Goal: Information Seeking & Learning: Learn about a topic

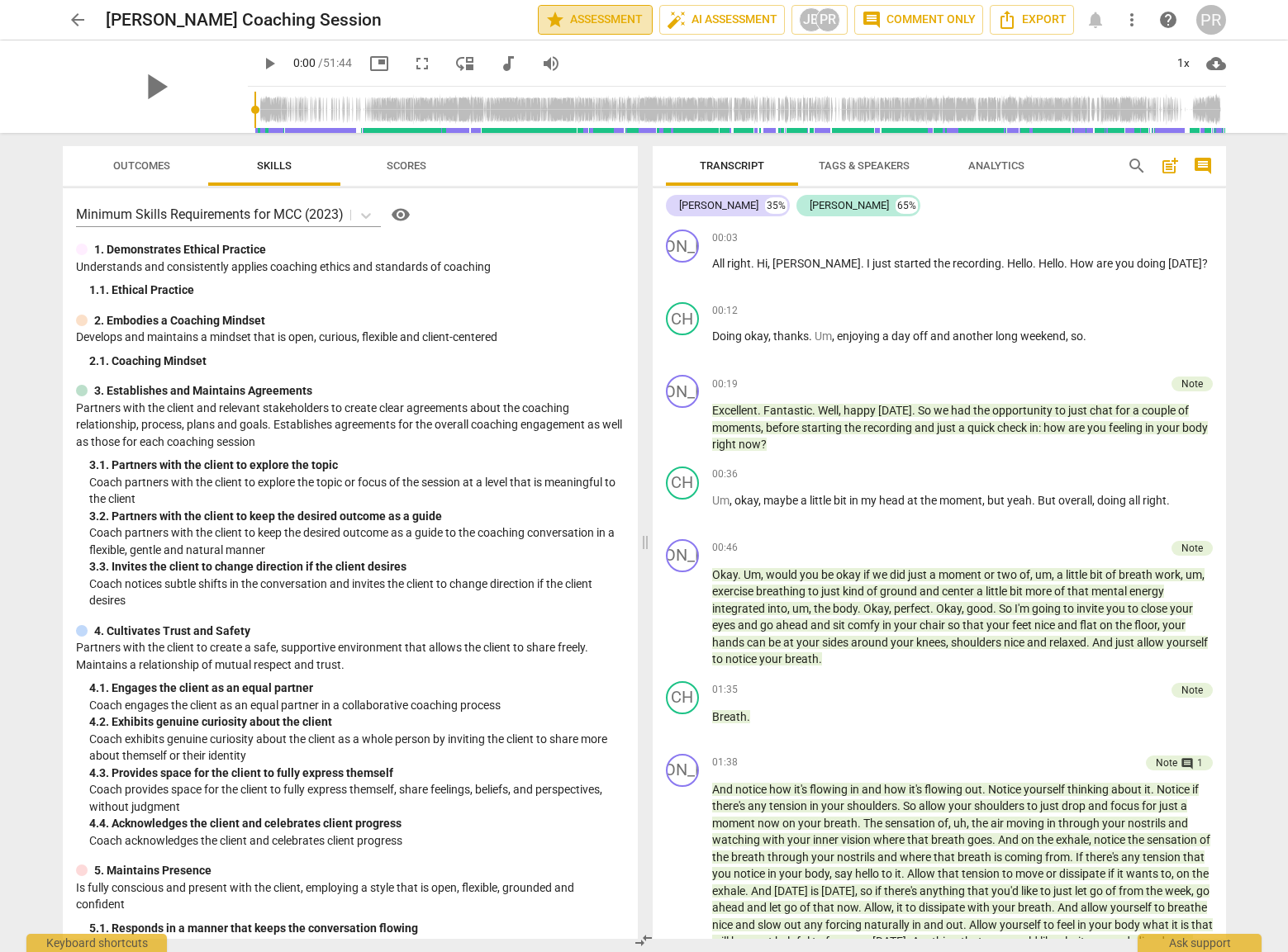
click at [588, 15] on span "star Assessment" at bounding box center [595, 20] width 100 height 20
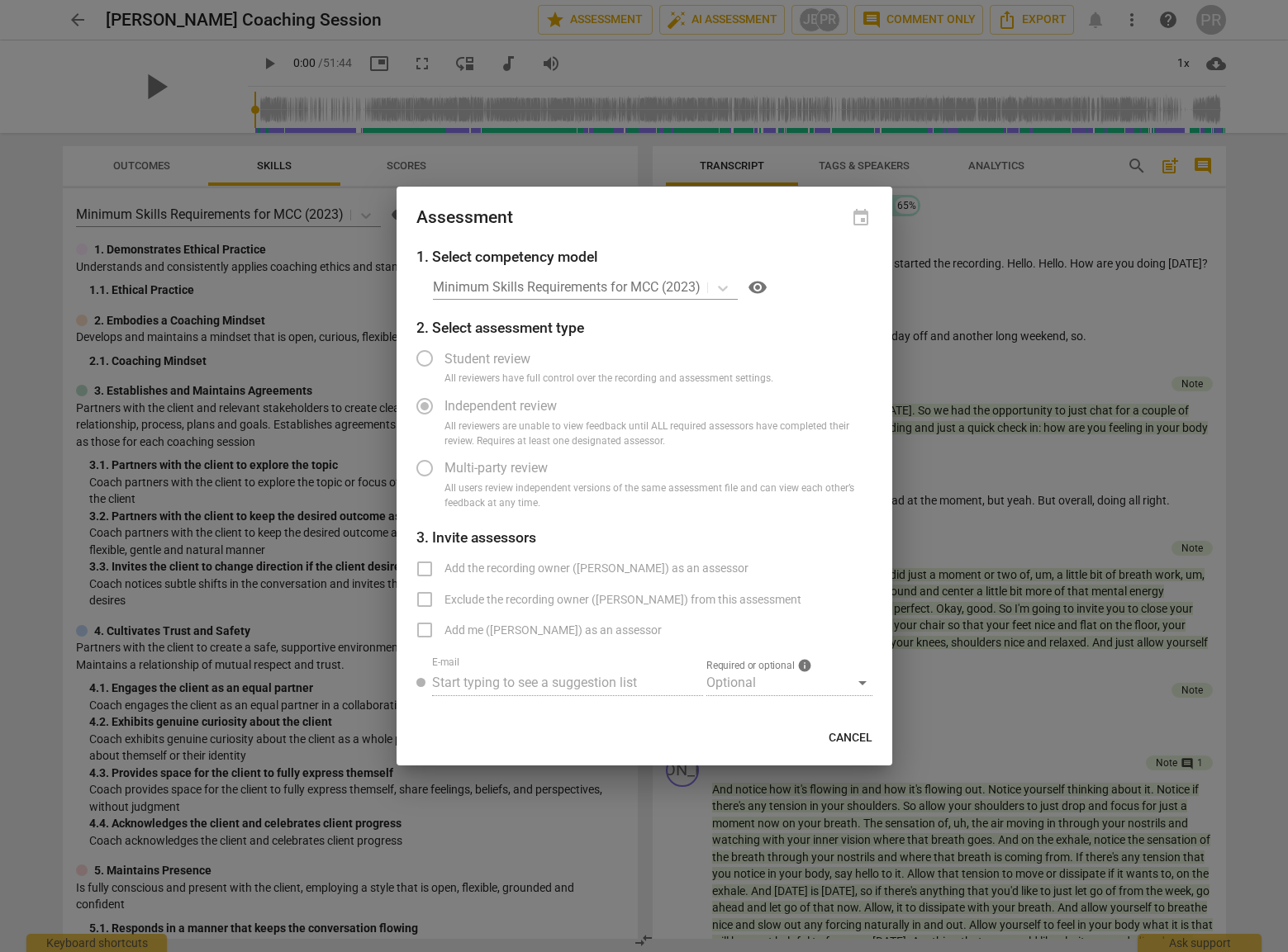
click at [724, 287] on div "Minimum Skills Requirements for MCC (2023) visibility" at bounding box center [652, 287] width 440 height 27
click at [642, 289] on div "Minimum Skills Requirements for MCC (2023) visibility" at bounding box center [652, 287] width 440 height 27
click at [424, 361] on label "Student review" at bounding box center [632, 358] width 454 height 40
click at [773, 735] on span "Cancel" at bounding box center [850, 738] width 44 height 17
radio input "false"
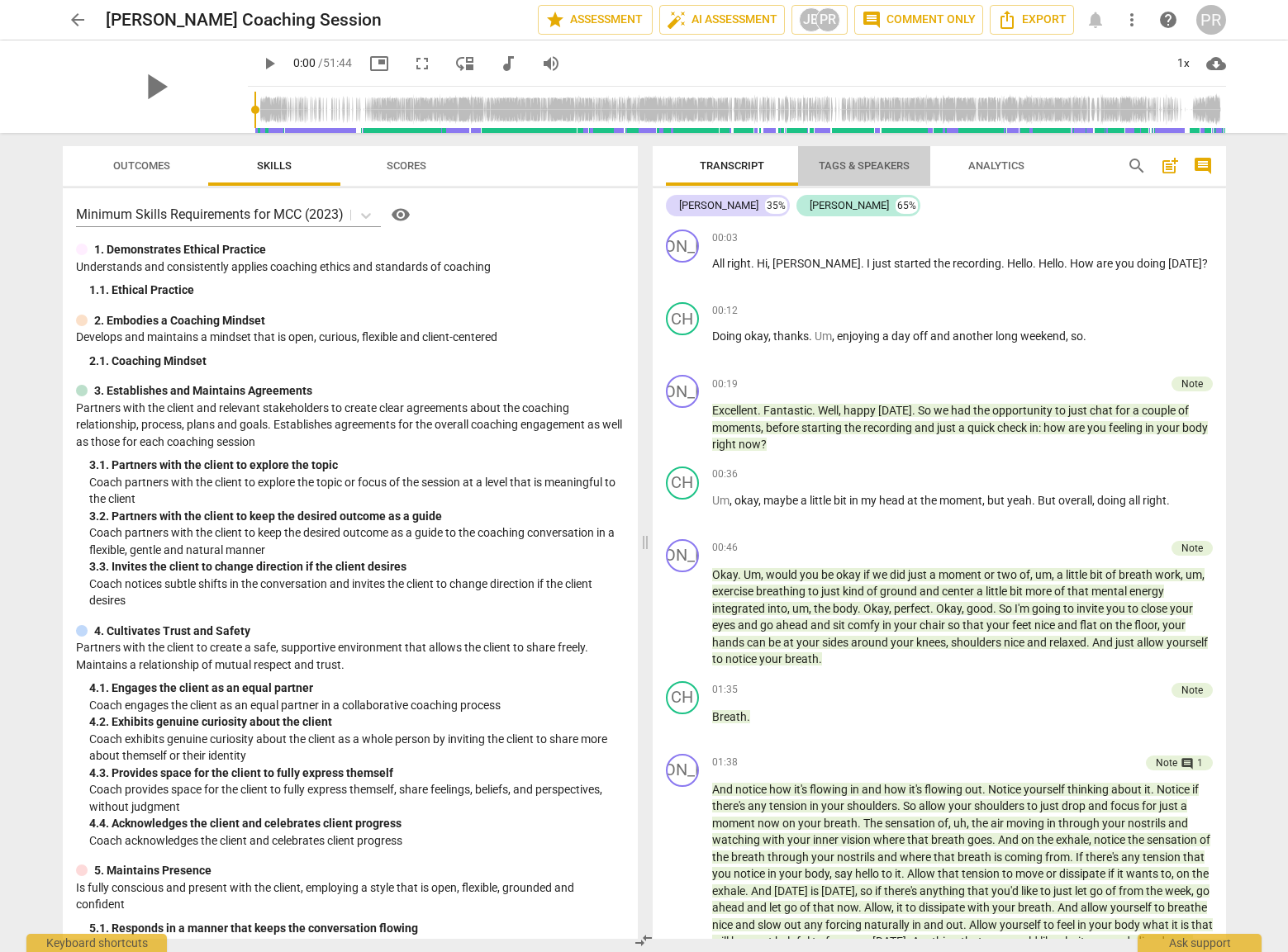
click at [773, 162] on span "Tags & Speakers" at bounding box center [864, 165] width 91 height 13
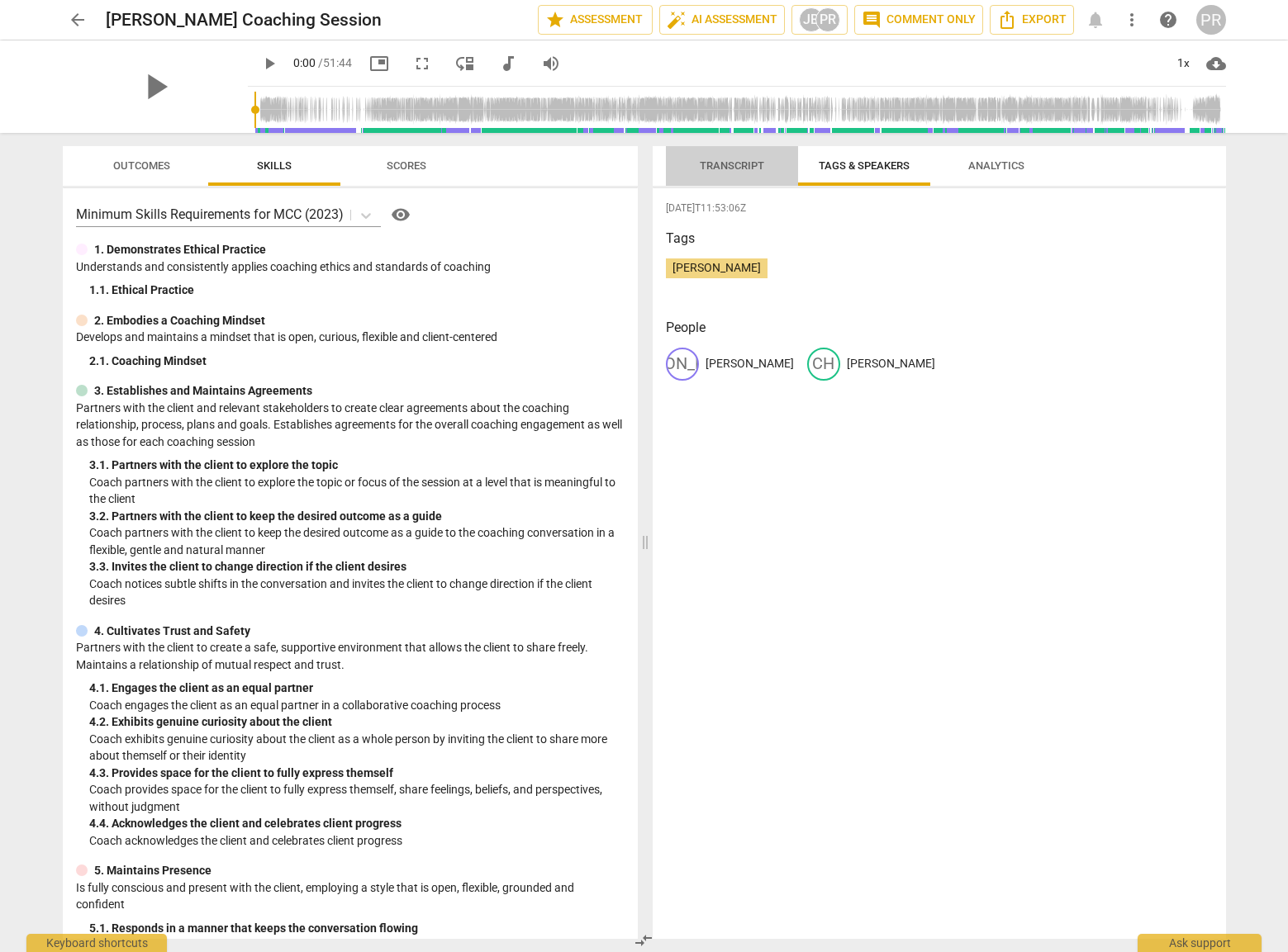
click at [734, 162] on span "Transcript" at bounding box center [732, 165] width 64 height 13
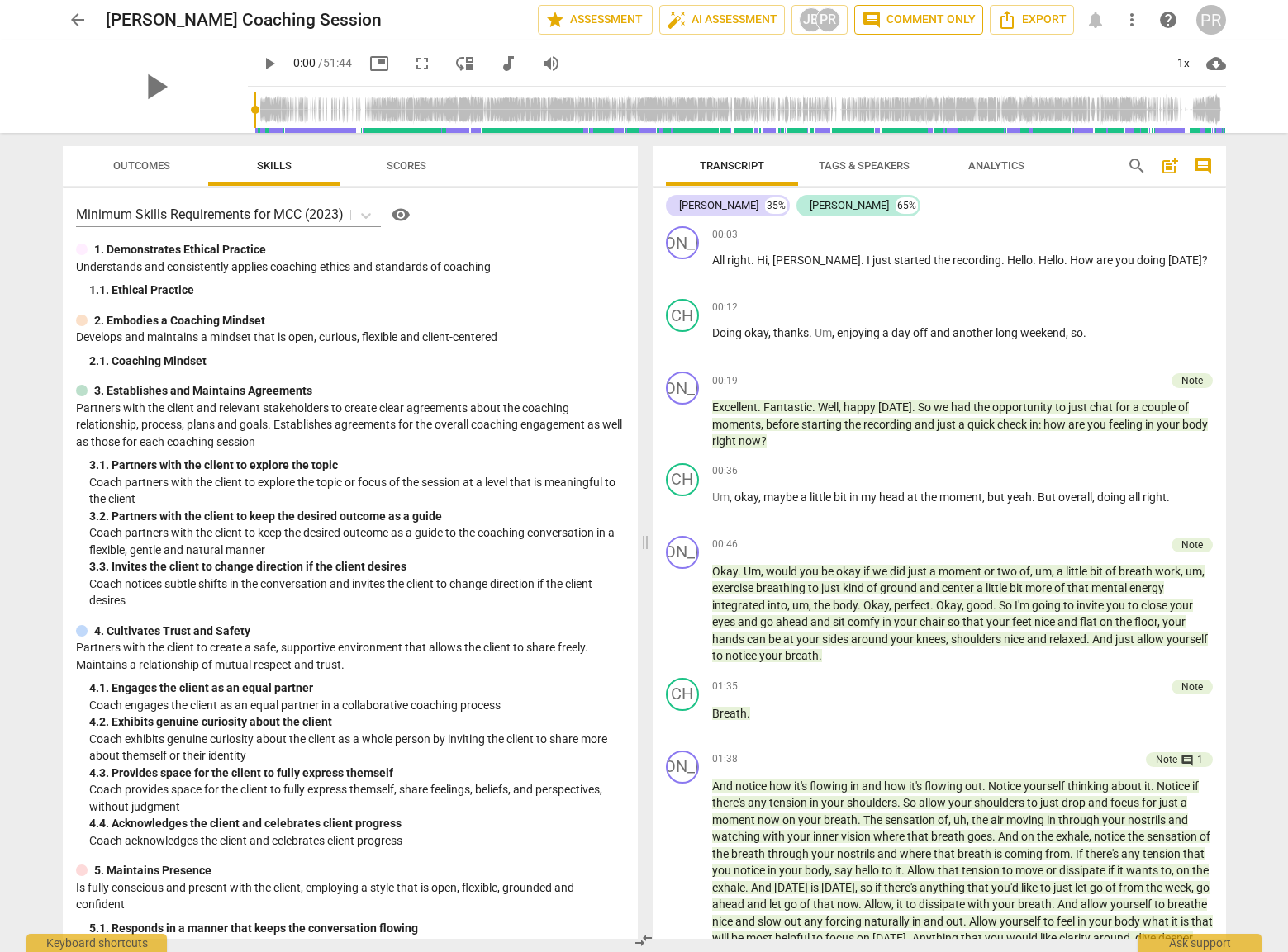
click at [773, 20] on span "comment Comment only" at bounding box center [918, 20] width 114 height 20
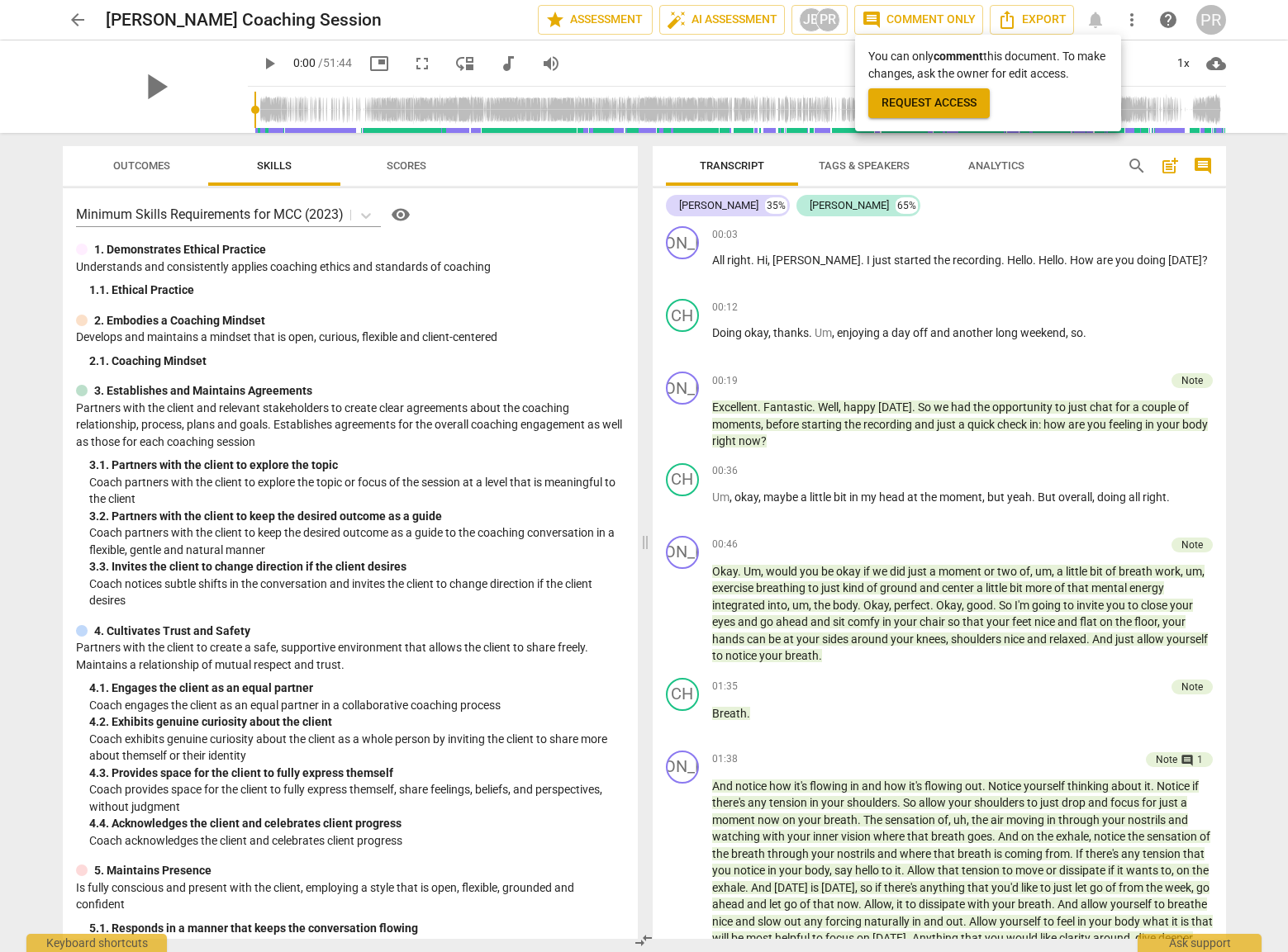
click at [773, 230] on div at bounding box center [644, 476] width 1288 height 952
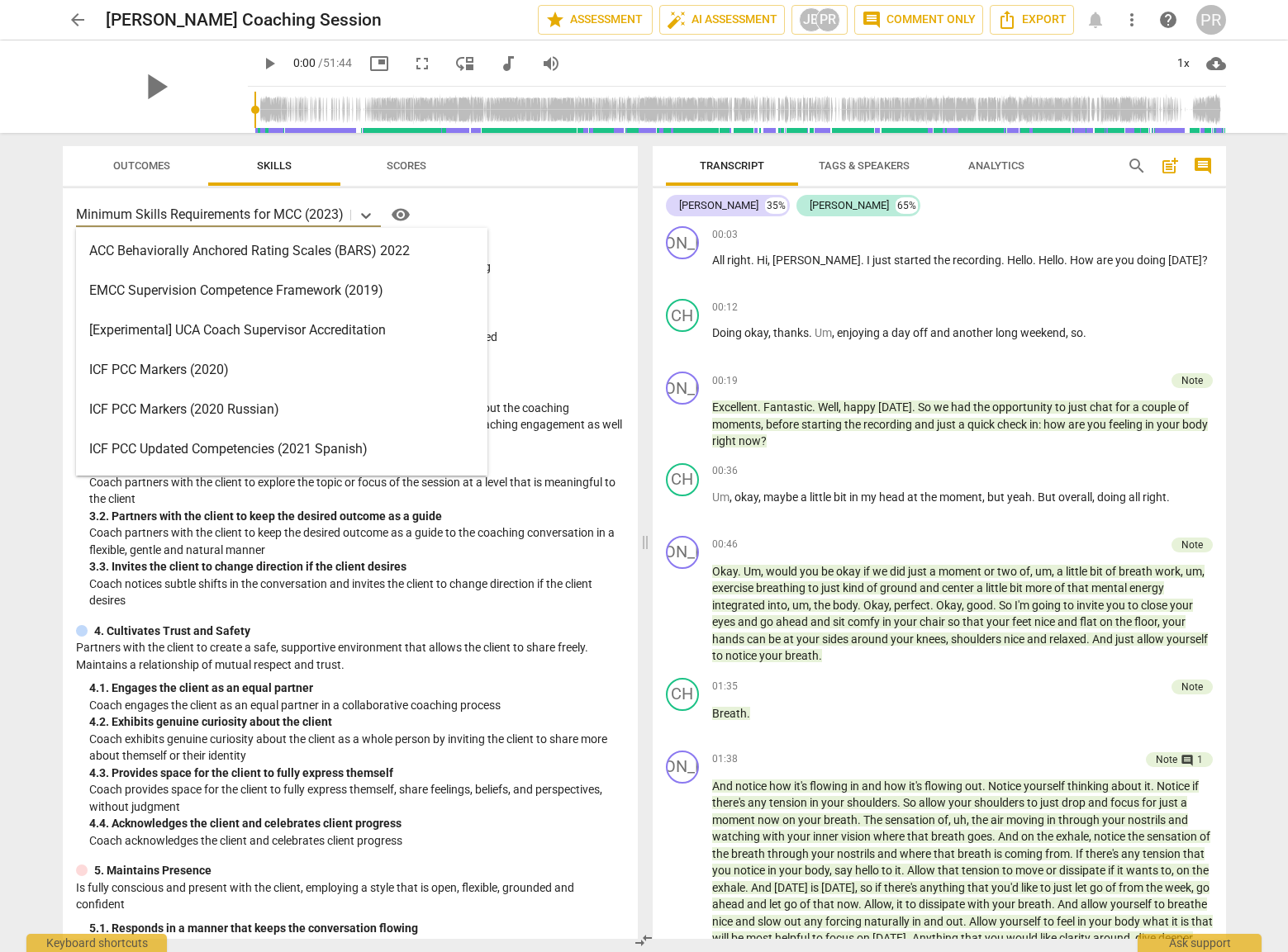
click at [342, 214] on p "Minimum Skills Requirements for MCC (2023)" at bounding box center [210, 214] width 267 height 19
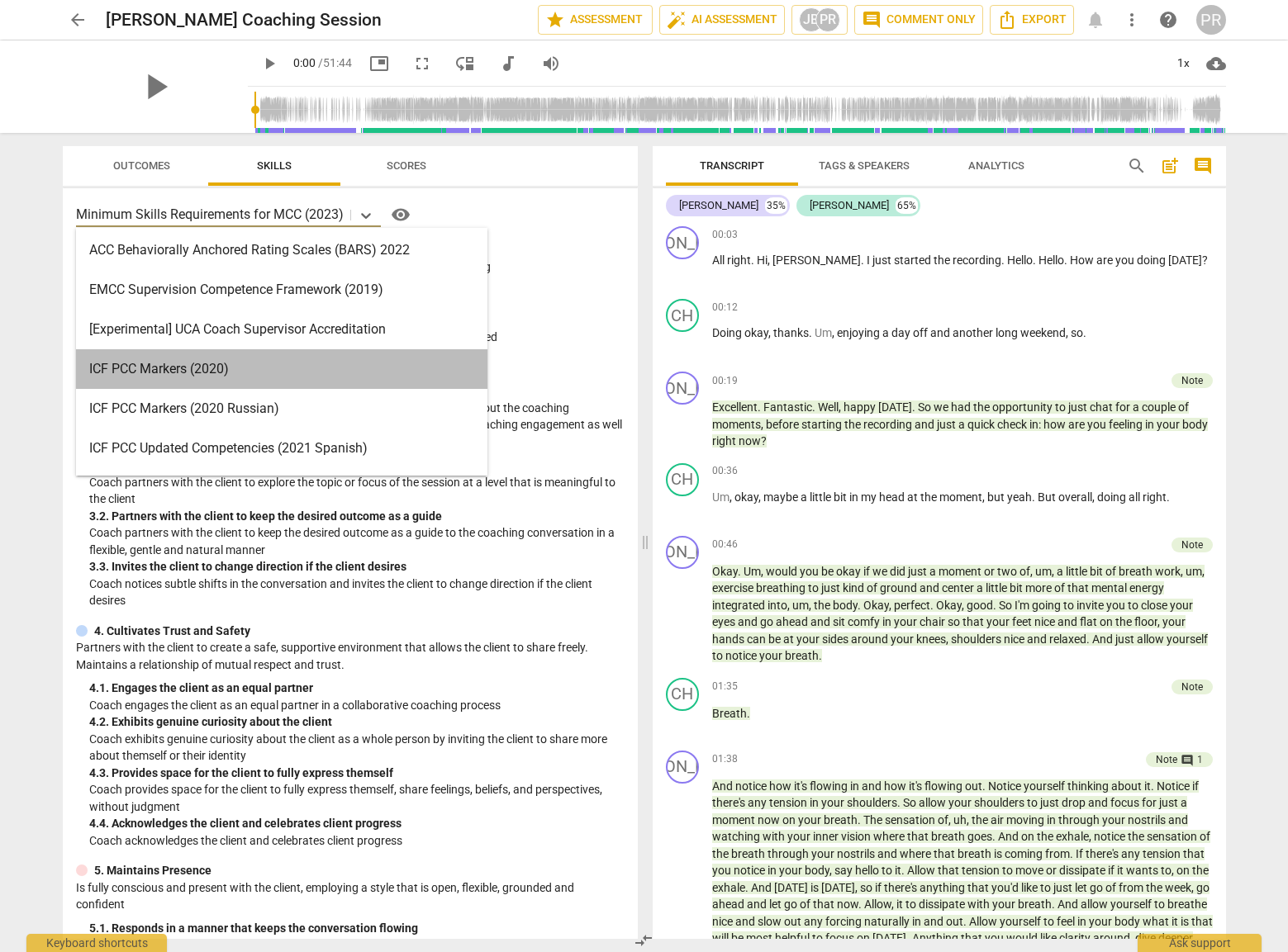
click at [193, 364] on div "ICF PCC Markers (2020)" at bounding box center [281, 369] width 411 height 40
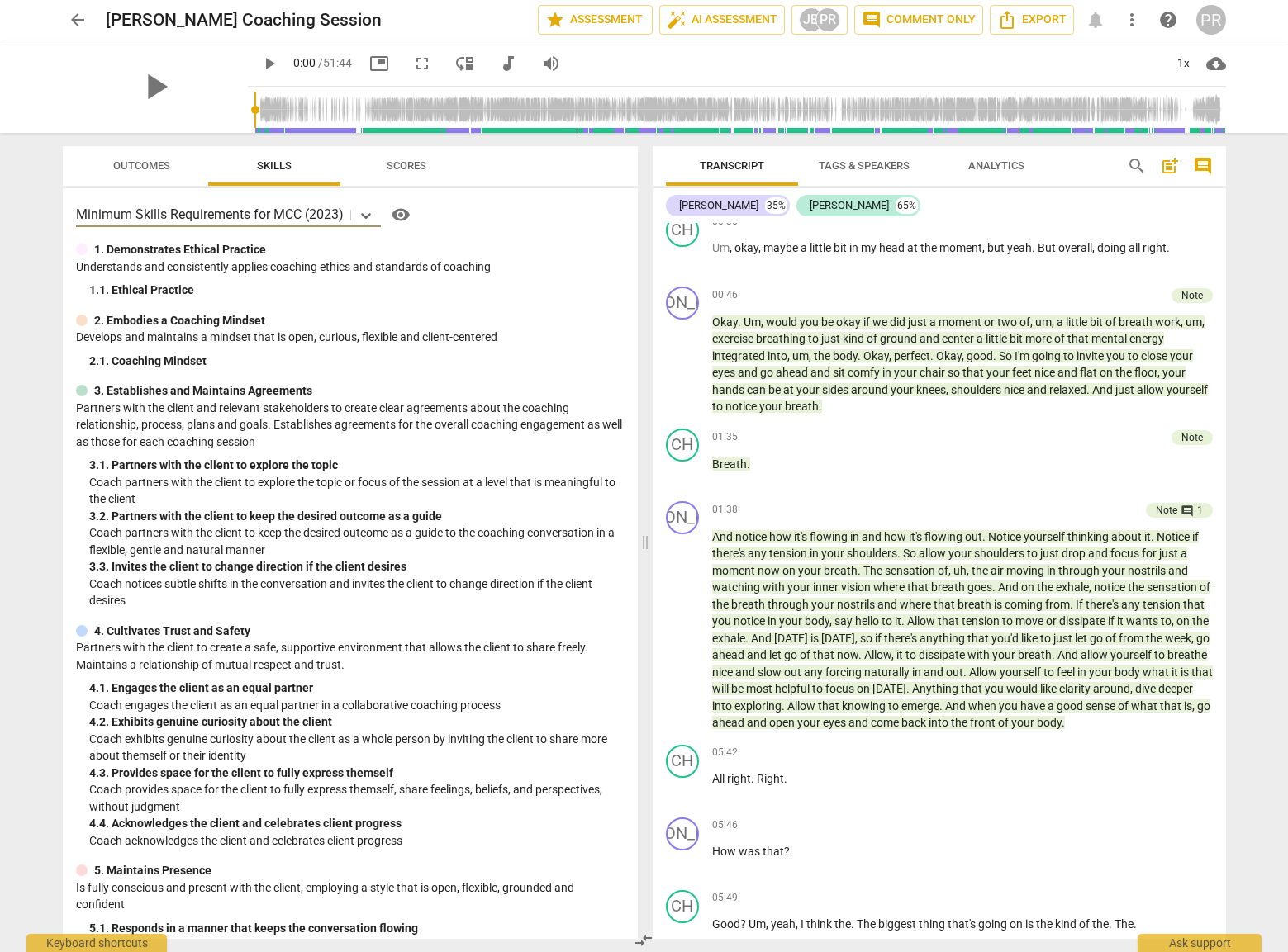
scroll to position [253, 0]
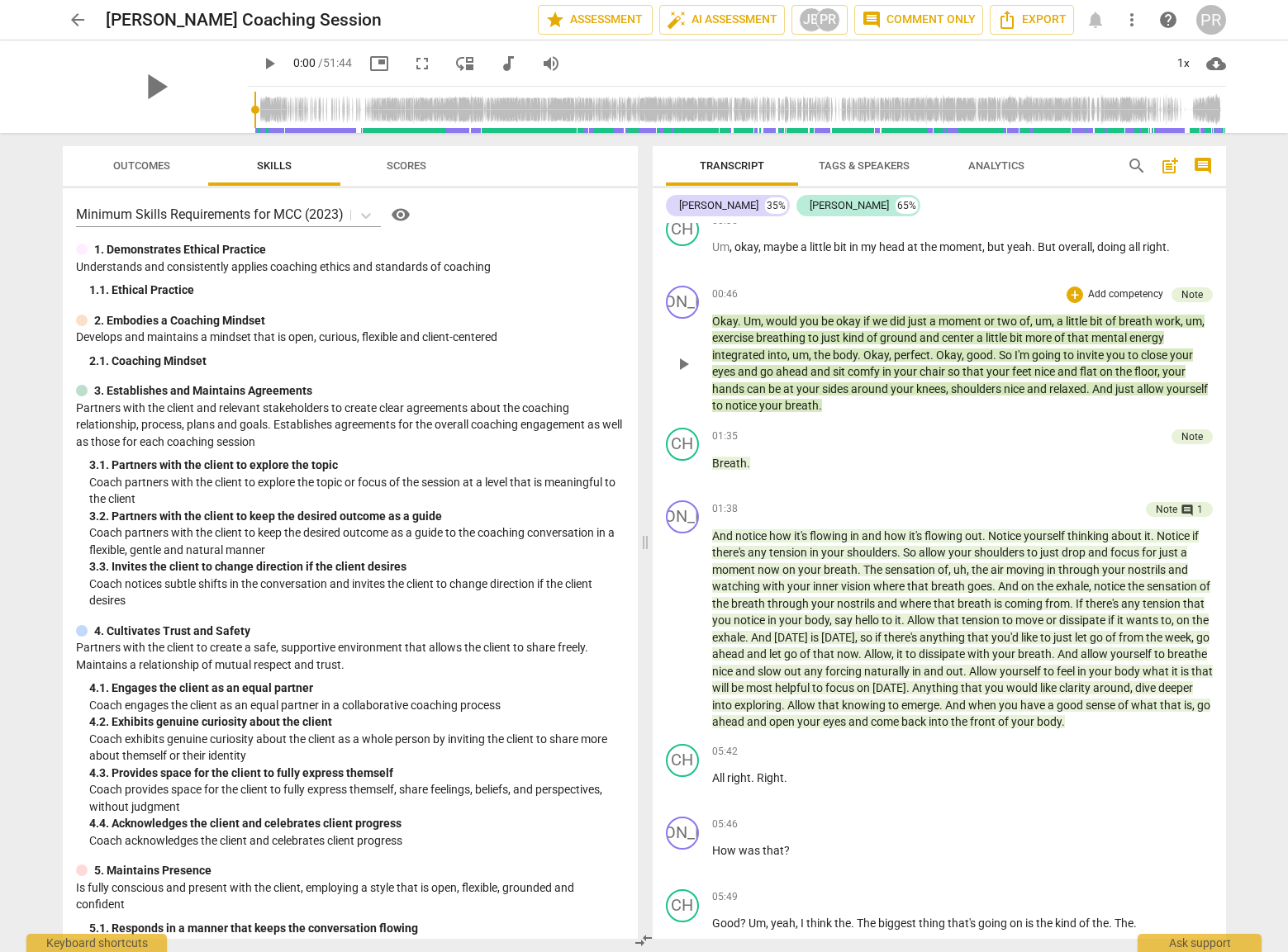
click at [773, 292] on div "Note" at bounding box center [1192, 294] width 22 height 15
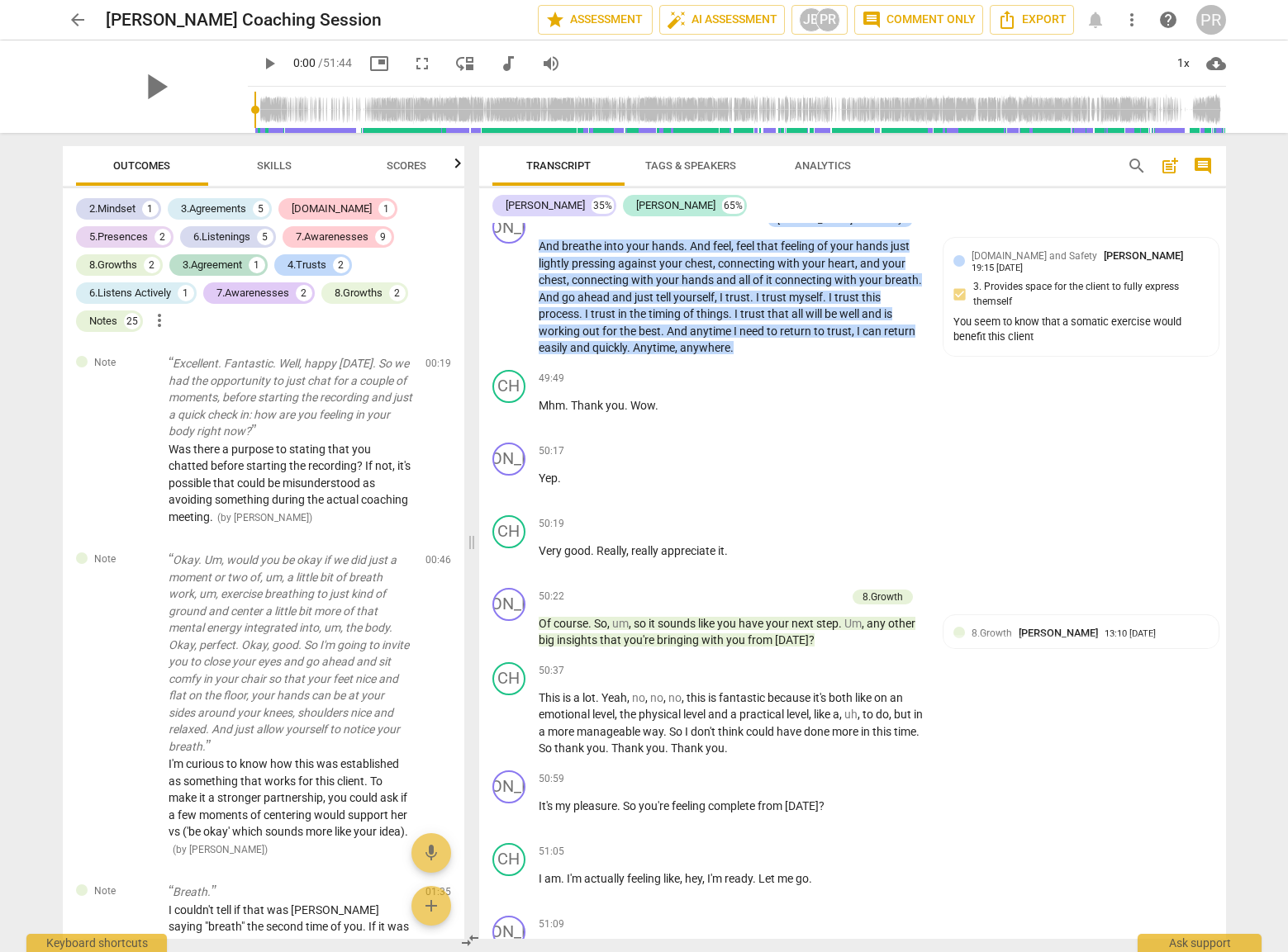
scroll to position [0, 0]
